Goal: Transaction & Acquisition: Purchase product/service

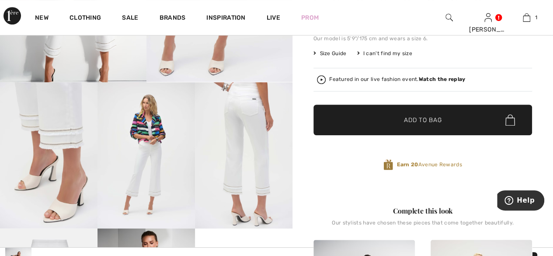
scroll to position [448, 0]
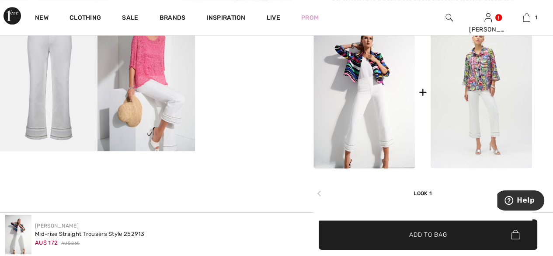
click at [393, 136] on img at bounding box center [365, 92] width 102 height 153
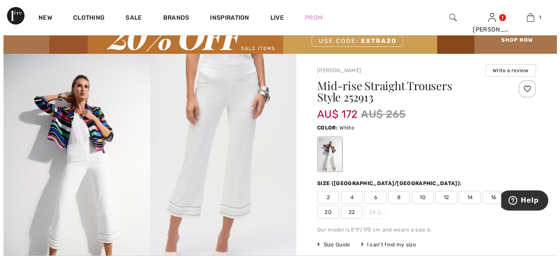
scroll to position [0, 0]
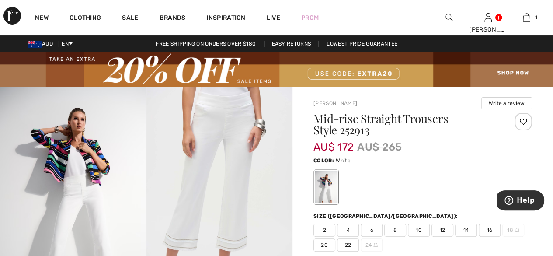
click at [237, 239] on img at bounding box center [220, 196] width 147 height 219
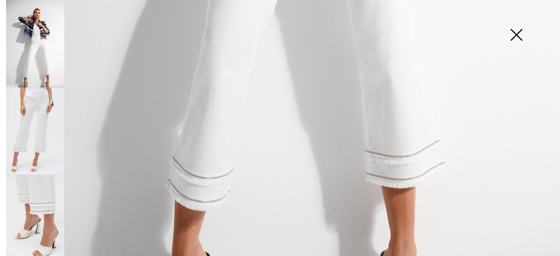
scroll to position [553, 0]
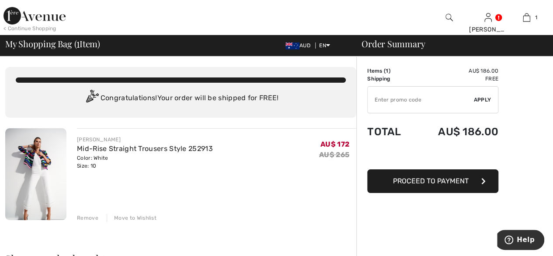
click at [84, 215] on div "Remove" at bounding box center [87, 218] width 21 height 8
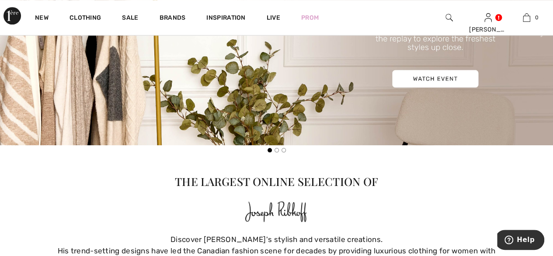
scroll to position [672, 0]
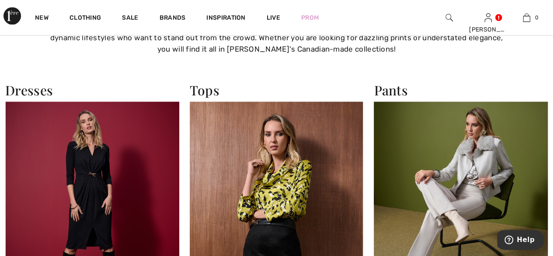
click at [282, 178] on img at bounding box center [277, 208] width 174 height 213
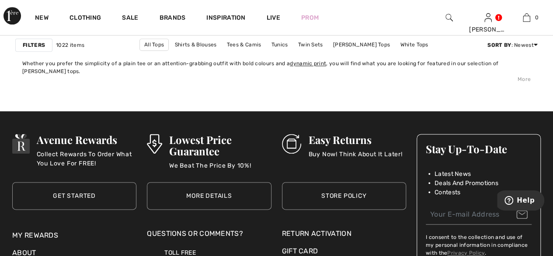
scroll to position [3585, 0]
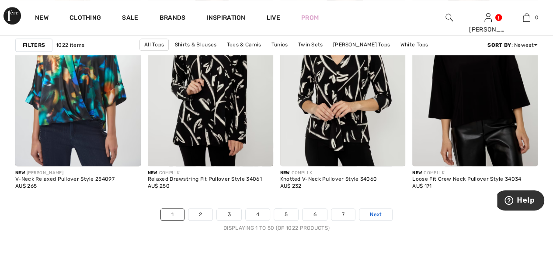
click at [376, 210] on span "Next" at bounding box center [376, 214] width 12 height 8
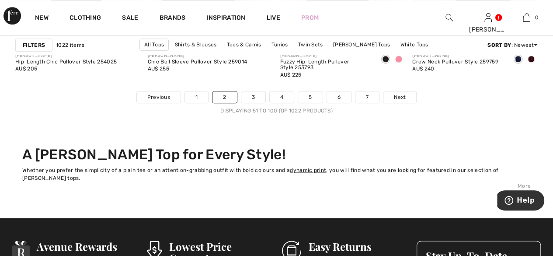
scroll to position [3732, 0]
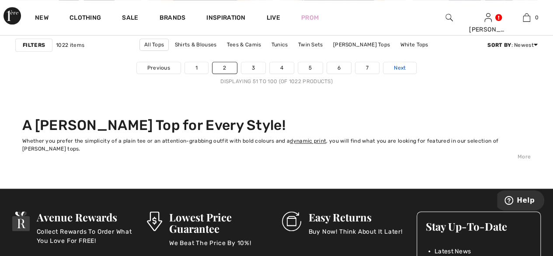
click at [394, 65] on span "Next" at bounding box center [400, 68] width 12 height 8
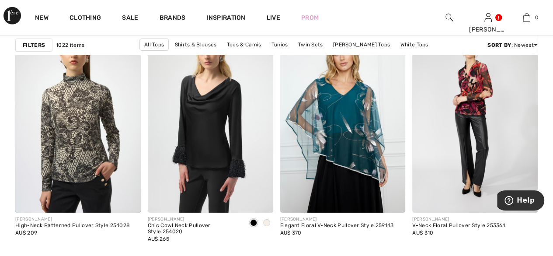
scroll to position [1402, 0]
